Goal: Task Accomplishment & Management: Manage account settings

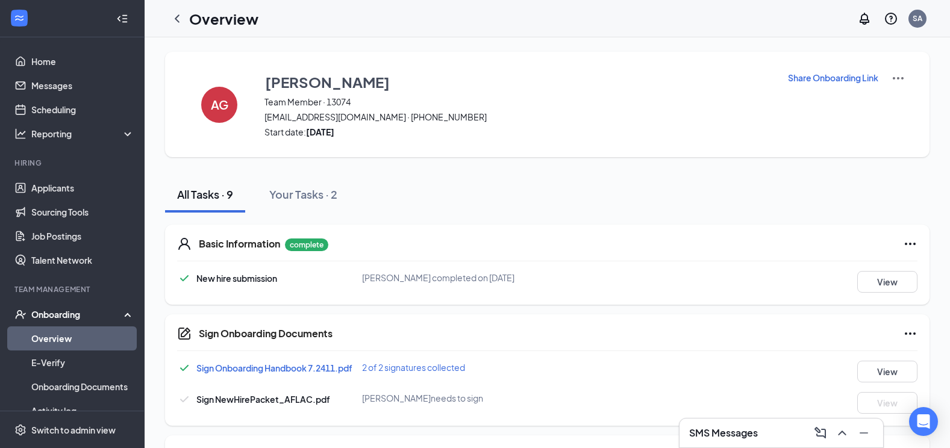
click at [865, 81] on p "Share Onboarding Link" at bounding box center [833, 78] width 90 height 12
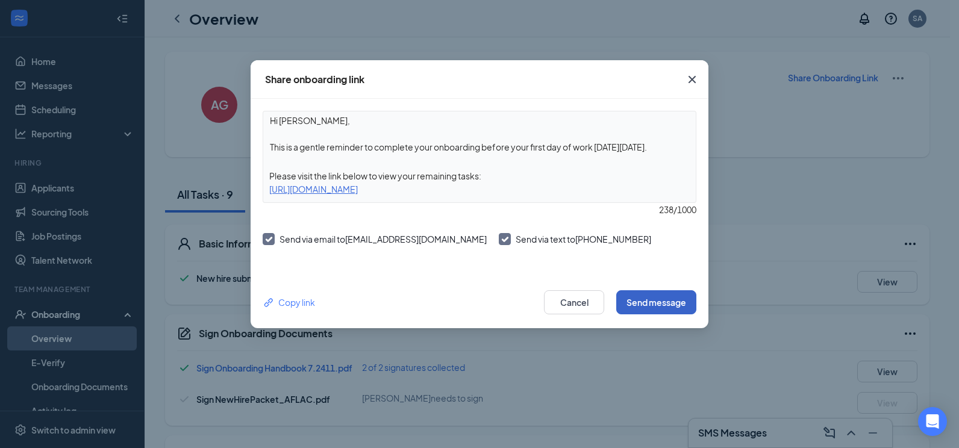
click at [628, 300] on button "Send message" at bounding box center [656, 302] width 80 height 24
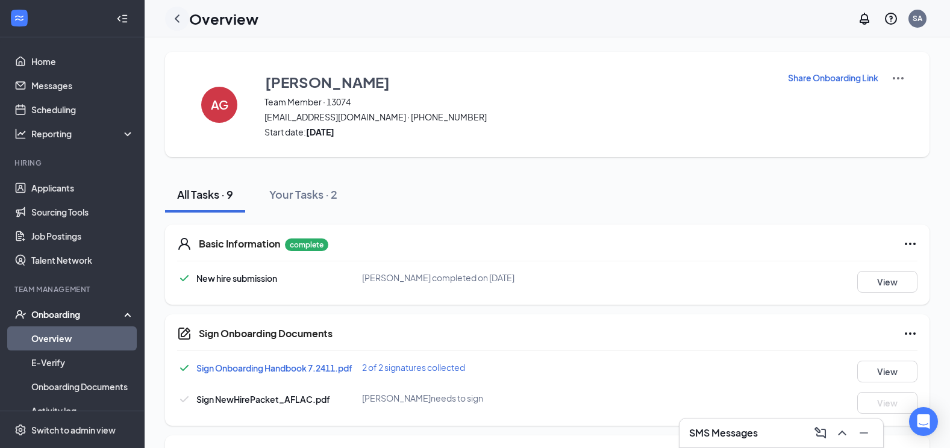
click at [178, 20] on icon "ChevronLeft" at bounding box center [177, 18] width 5 height 8
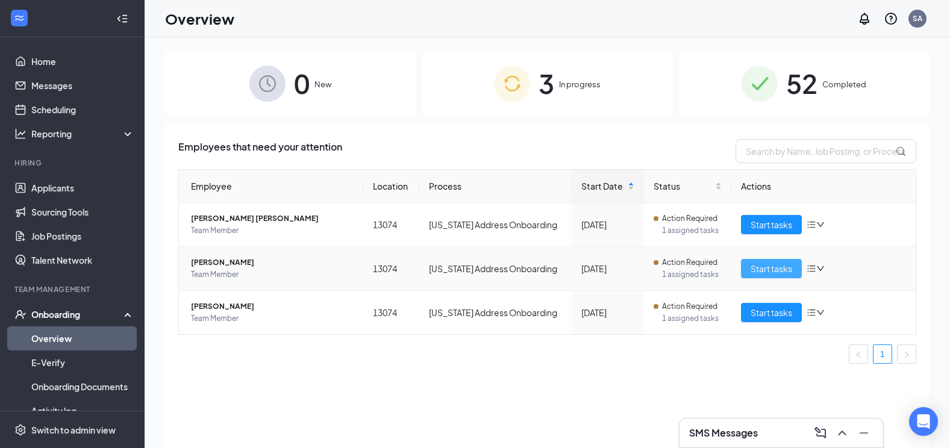
click at [745, 269] on button "Start tasks" at bounding box center [771, 268] width 61 height 19
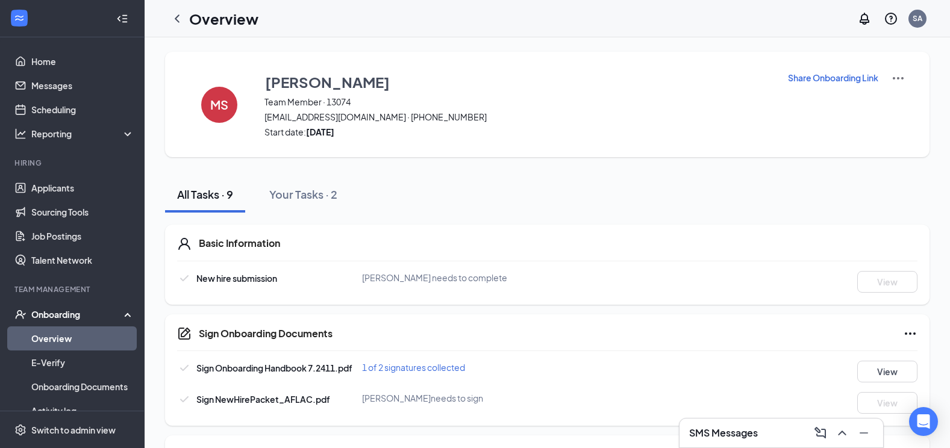
click at [802, 80] on p "Share Onboarding Link" at bounding box center [833, 78] width 90 height 12
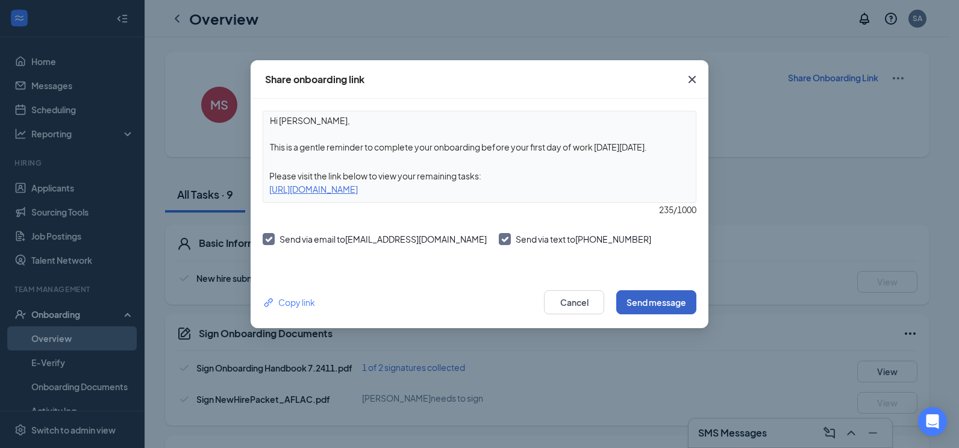
click at [641, 305] on button "Send message" at bounding box center [656, 302] width 80 height 24
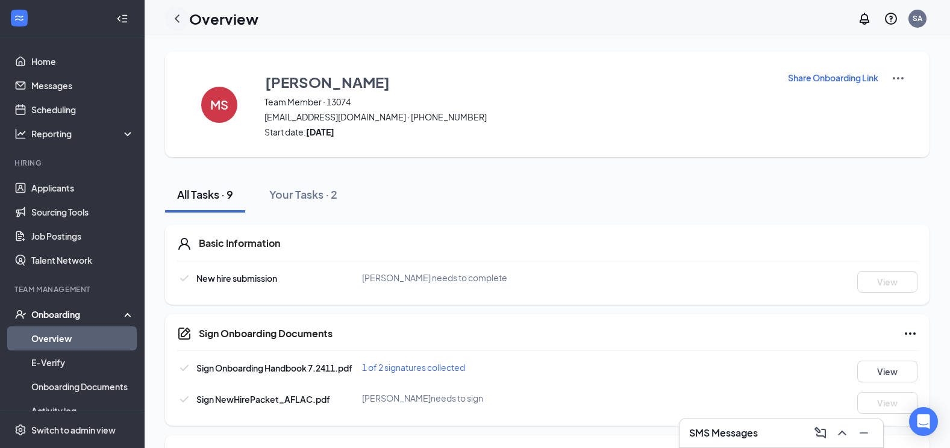
click at [179, 16] on icon "ChevronLeft" at bounding box center [177, 18] width 5 height 8
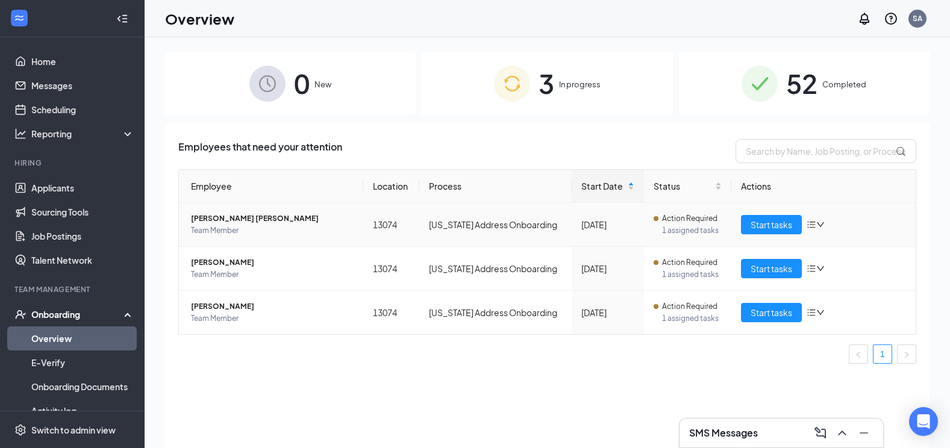
click at [819, 223] on icon "down" at bounding box center [820, 224] width 8 height 8
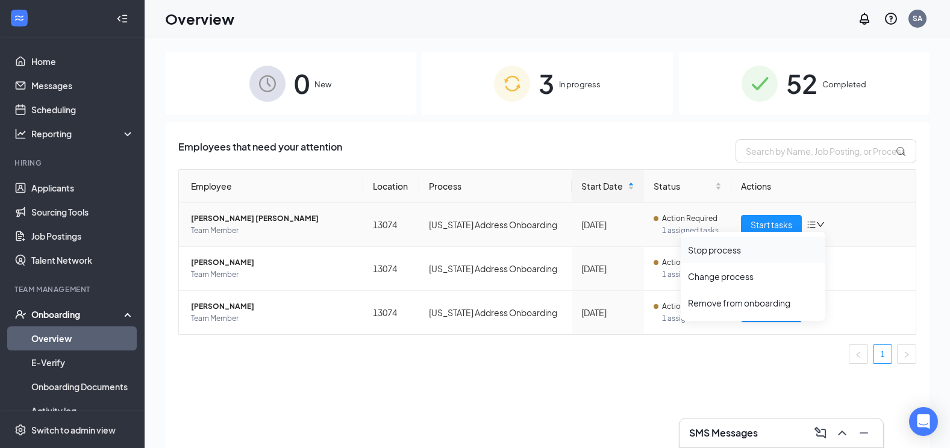
click at [703, 248] on div "Stop process" at bounding box center [753, 250] width 130 height 12
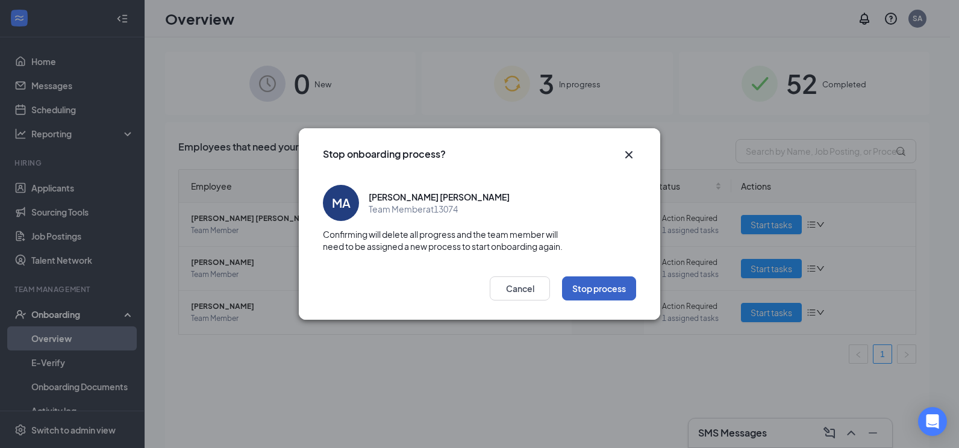
click at [604, 291] on button "Stop process" at bounding box center [599, 288] width 74 height 24
